Goal: Task Accomplishment & Management: Use online tool/utility

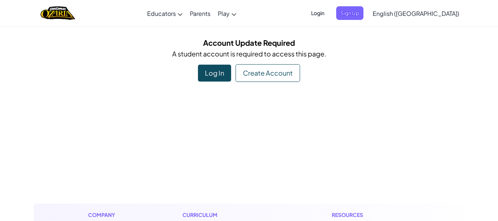
click at [208, 73] on div "Log In" at bounding box center [214, 72] width 33 height 17
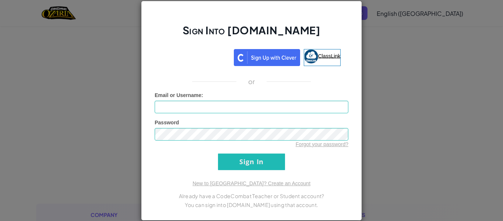
click at [334, 60] on link "ClassLink" at bounding box center [322, 57] width 37 height 17
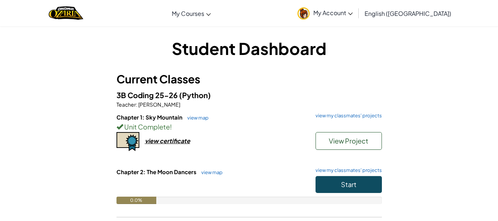
click at [341, 175] on h6 "Chapter 2: The Moon Dancers view map view my classmates' projects" at bounding box center [248, 172] width 265 height 8
click at [355, 189] on button "Start" at bounding box center [348, 184] width 66 height 17
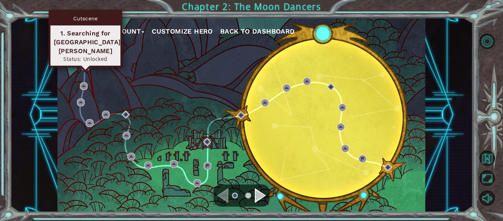
click at [88, 66] on img at bounding box center [86, 66] width 8 height 8
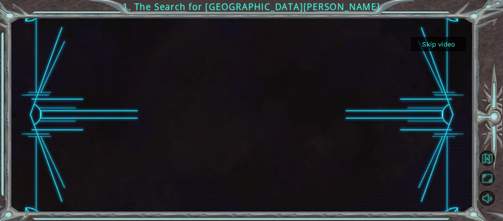
click at [253, 97] on div at bounding box center [241, 115] width 345 height 194
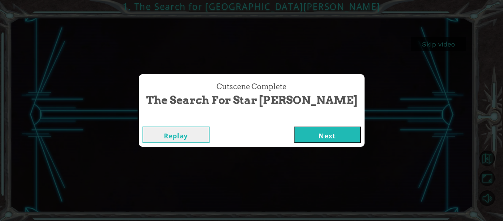
click at [296, 137] on button "Next" at bounding box center [327, 134] width 67 height 17
